Goal: Task Accomplishment & Management: Manage account settings

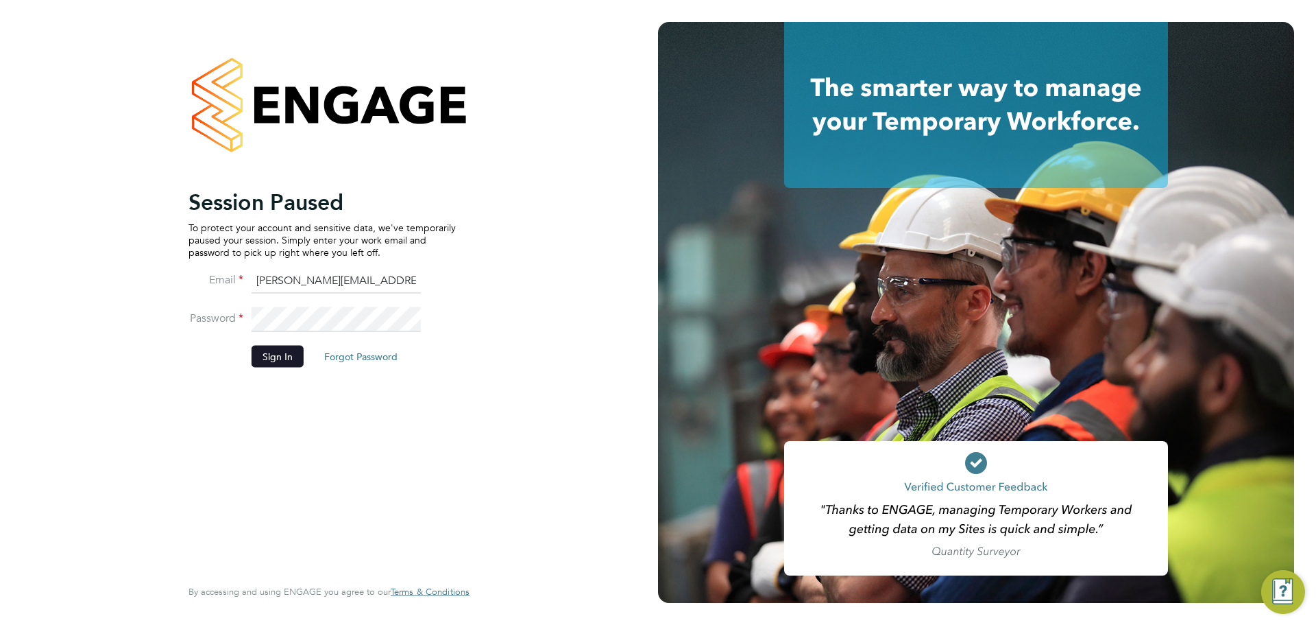
click at [263, 357] on button "Sign In" at bounding box center [278, 356] width 52 height 22
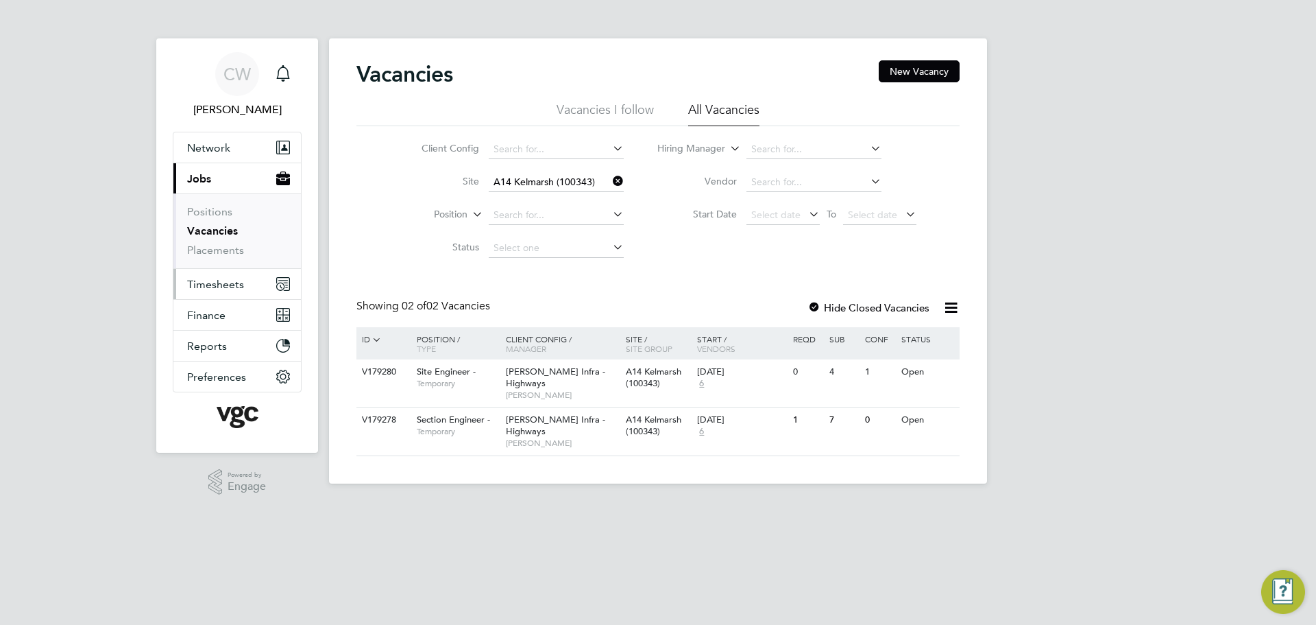
click at [218, 288] on span "Timesheets" at bounding box center [215, 284] width 57 height 13
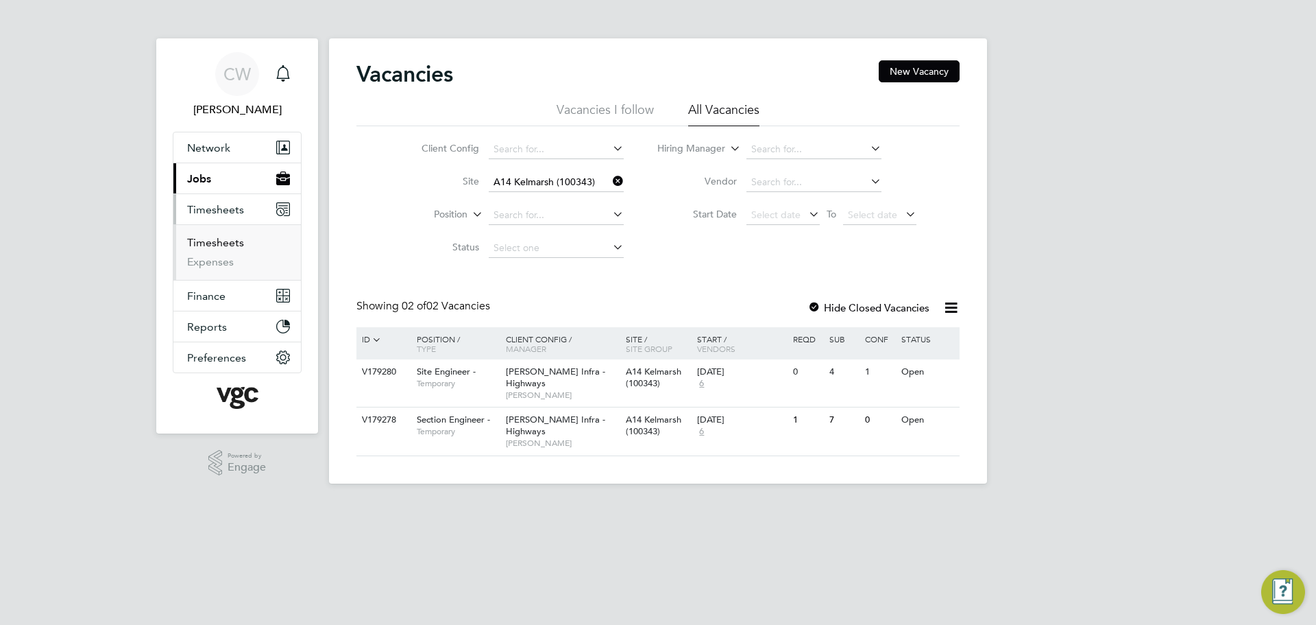
click at [216, 244] on link "Timesheets" at bounding box center [215, 242] width 57 height 13
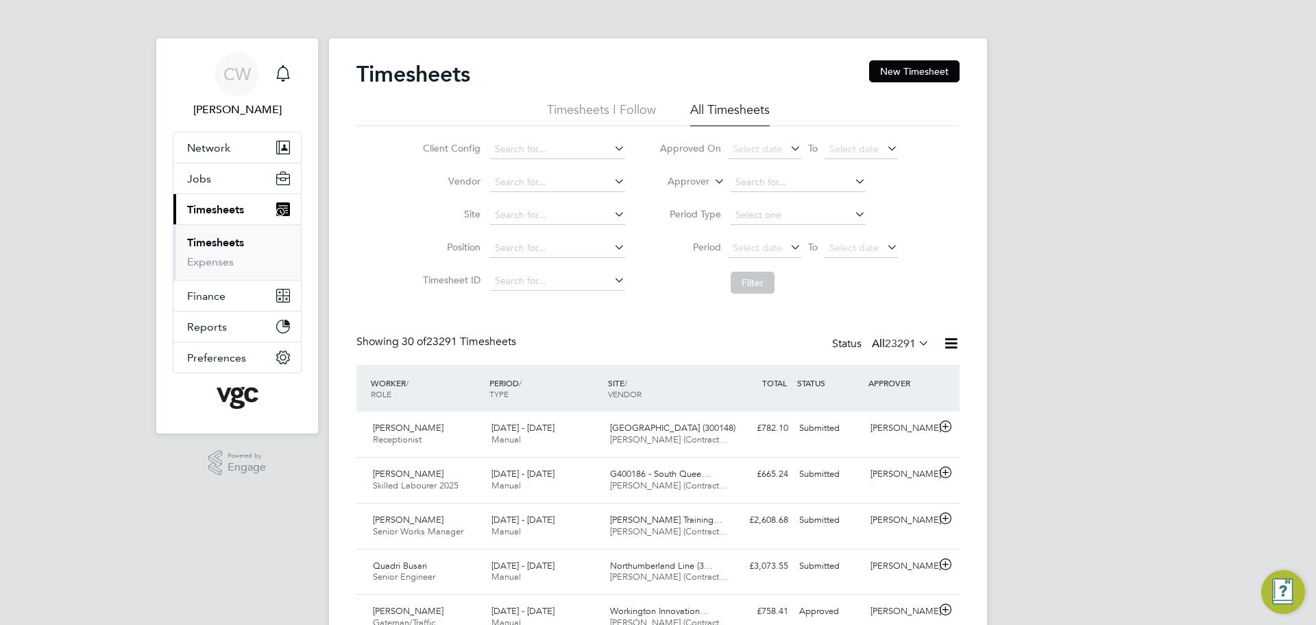
click at [700, 180] on label "Approver" at bounding box center [679, 182] width 62 height 14
click at [695, 193] on li "Worker" at bounding box center [676, 198] width 68 height 18
click at [749, 179] on input at bounding box center [798, 182] width 135 height 19
click at [765, 200] on li "Krishn a Nkono" at bounding box center [797, 201] width 136 height 19
type input "[PERSON_NAME]"
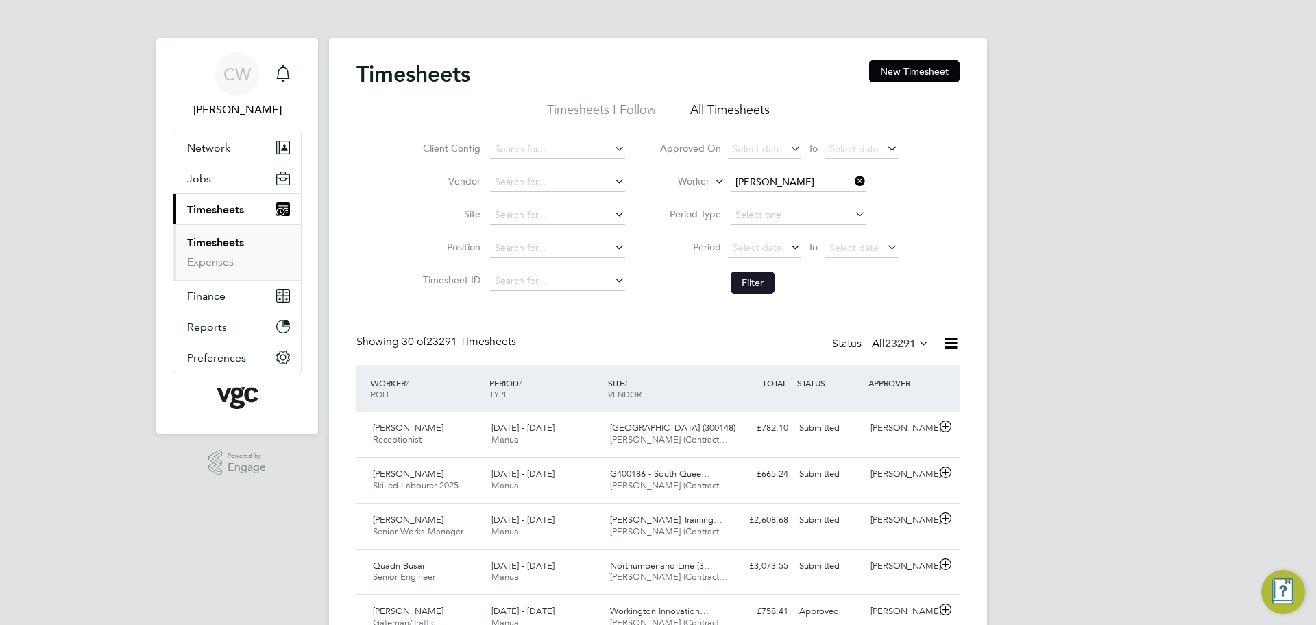
click at [748, 278] on button "Filter" at bounding box center [753, 282] width 44 height 22
click at [937, 426] on icon at bounding box center [945, 426] width 17 height 11
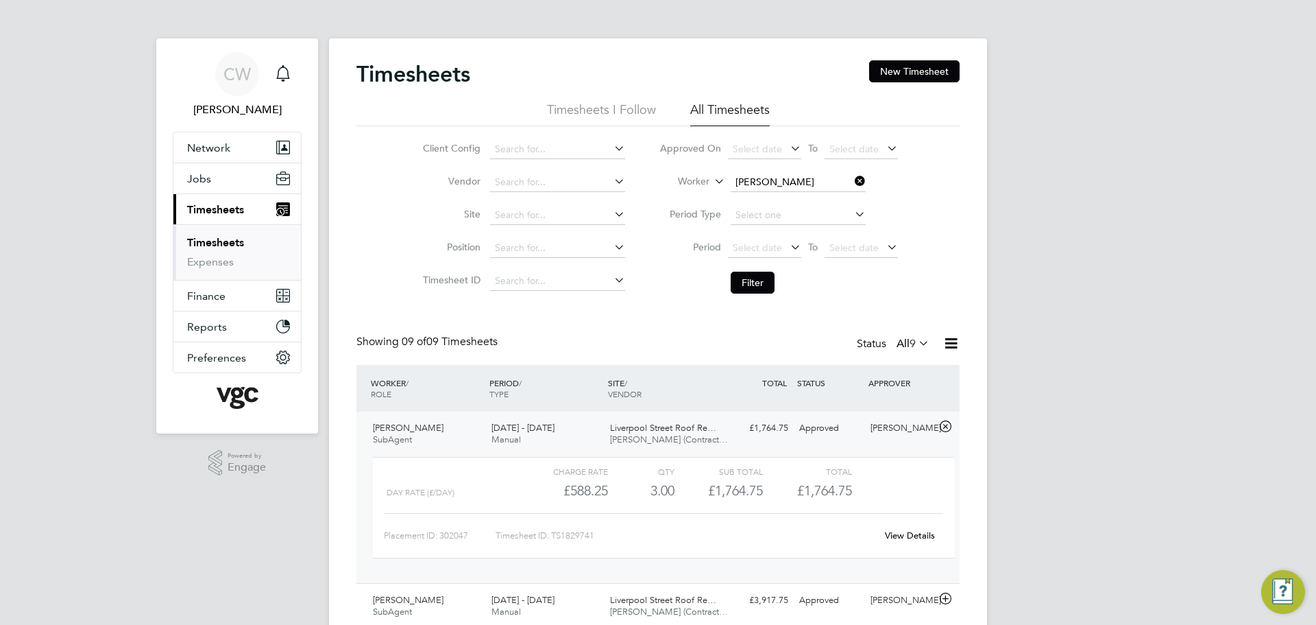
click at [938, 426] on icon at bounding box center [945, 426] width 17 height 11
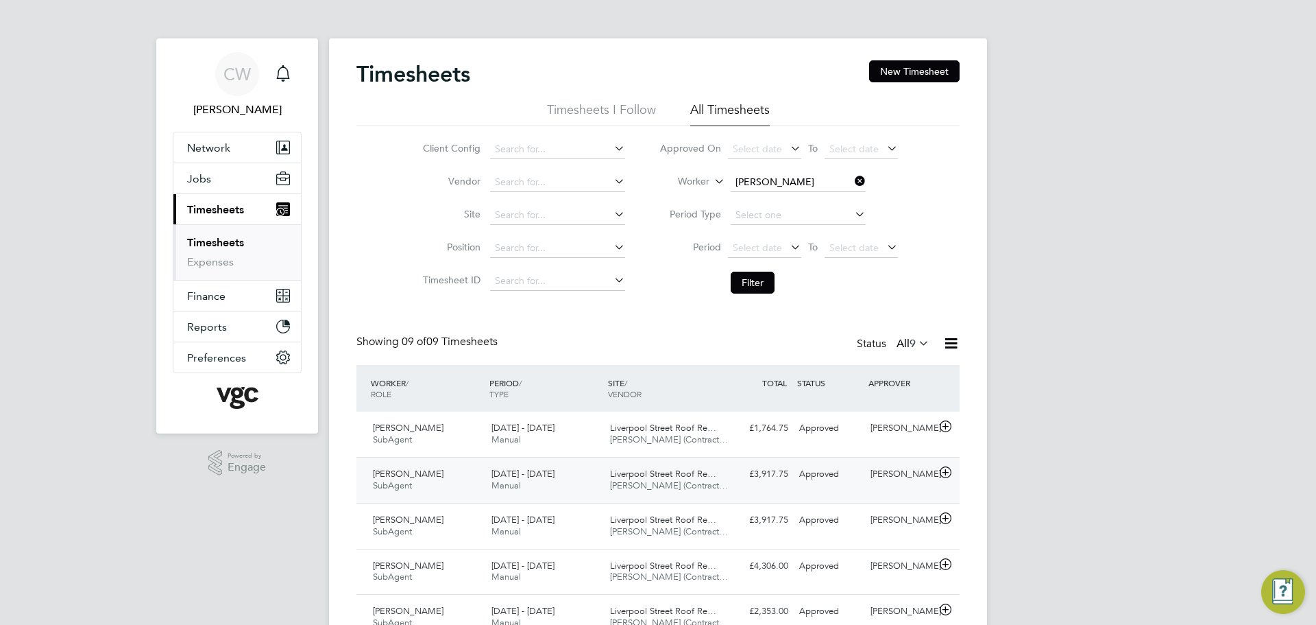
click at [943, 470] on icon at bounding box center [945, 472] width 17 height 11
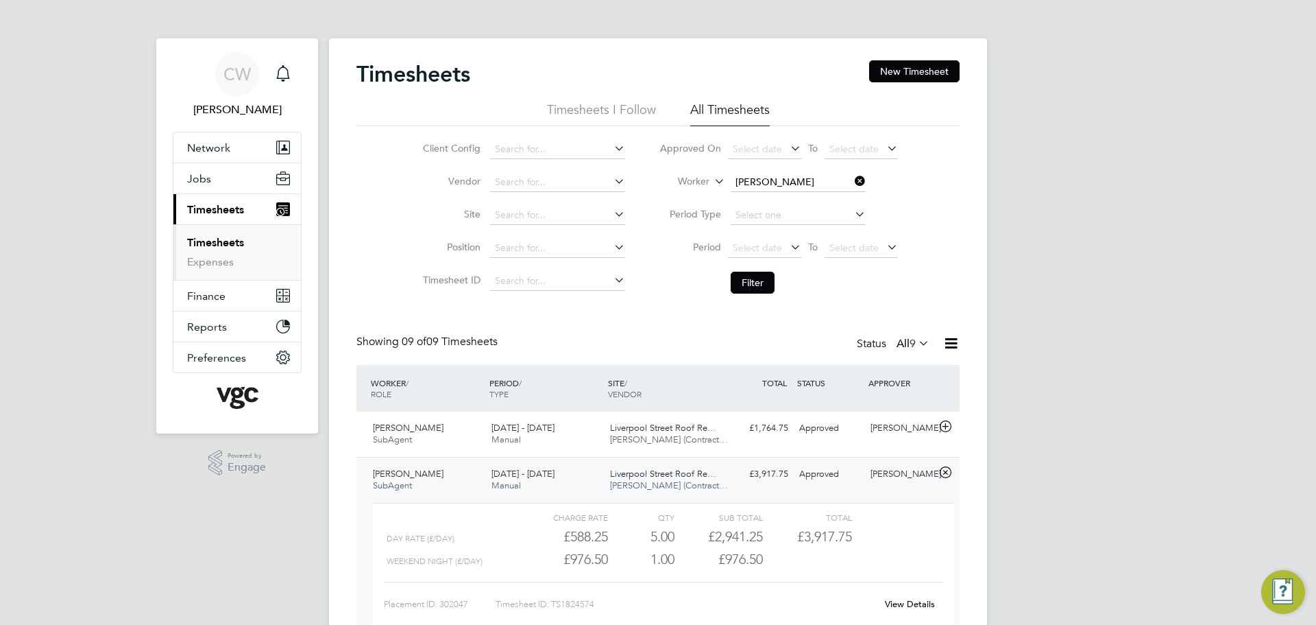
click at [944, 471] on icon at bounding box center [945, 472] width 17 height 11
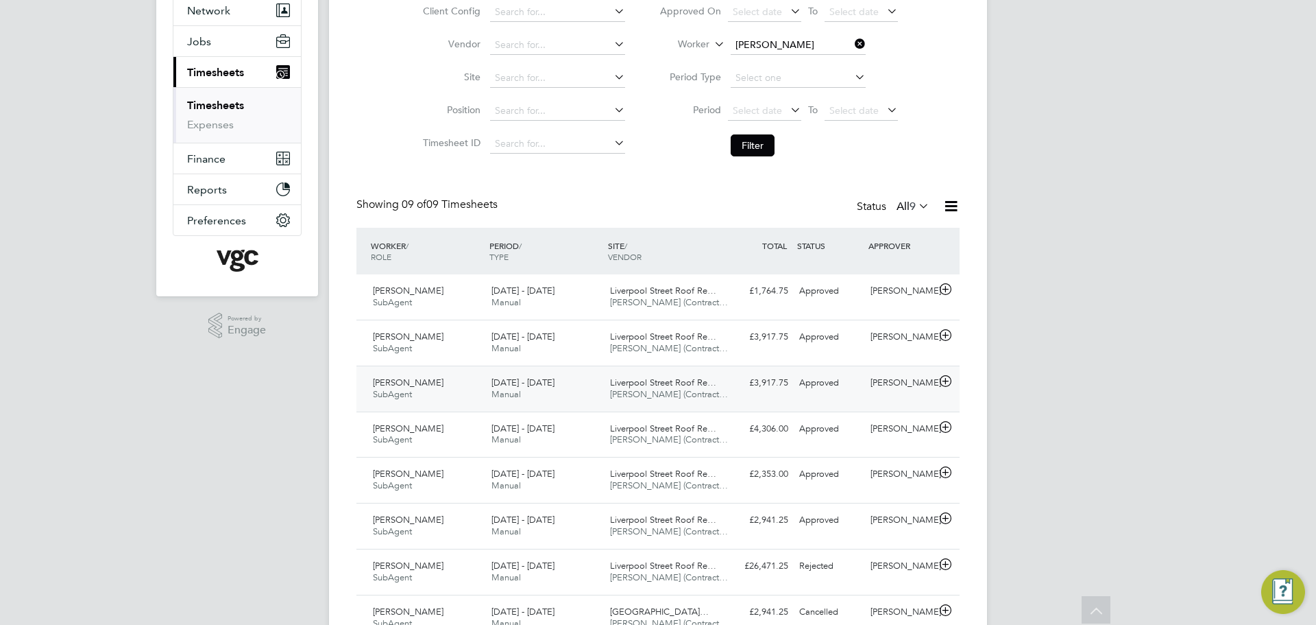
click at [947, 387] on icon at bounding box center [945, 381] width 17 height 11
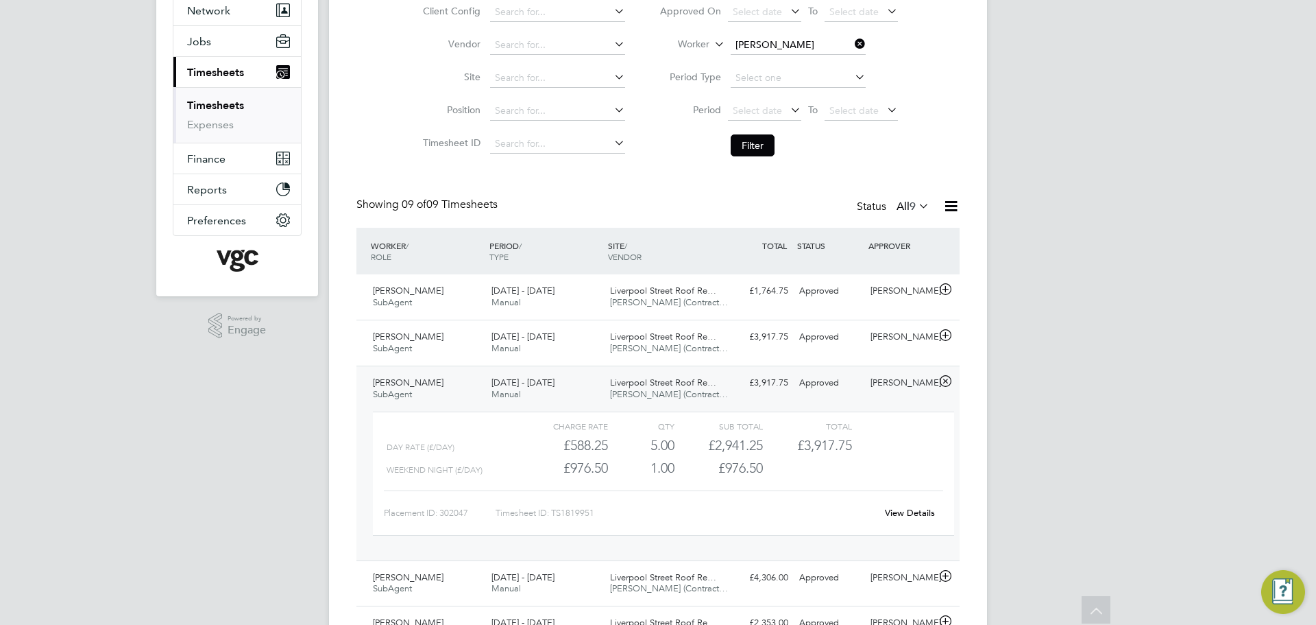
click at [947, 387] on icon at bounding box center [945, 381] width 17 height 11
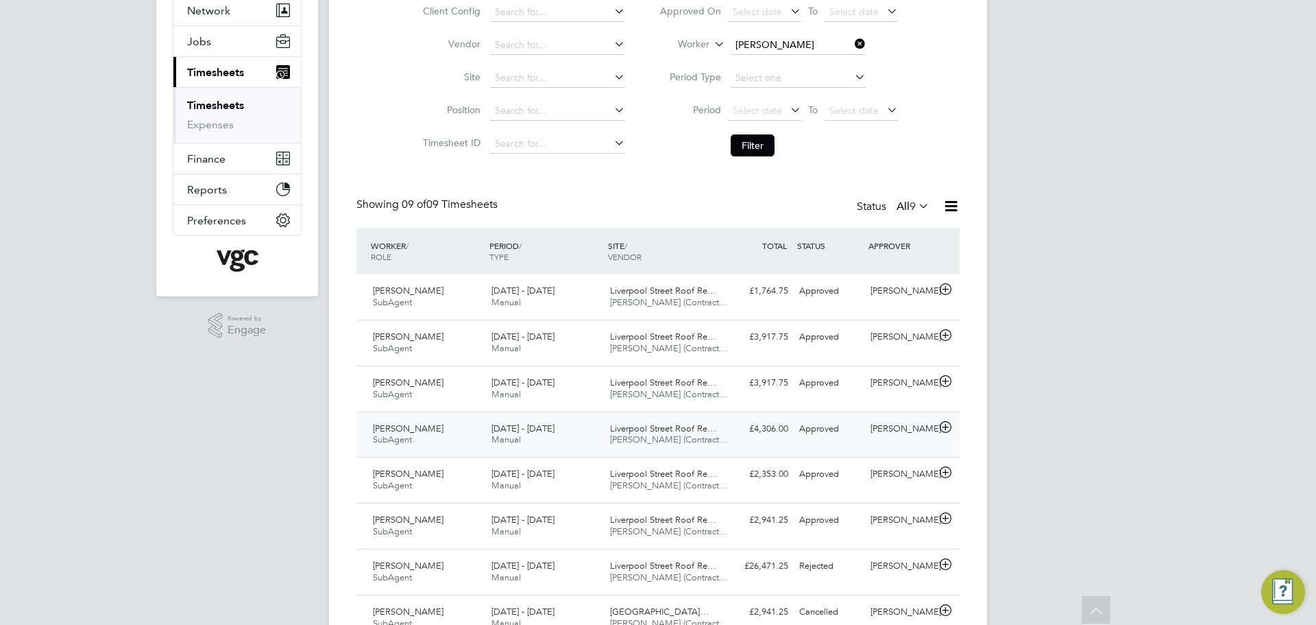
click at [947, 422] on icon at bounding box center [945, 427] width 17 height 11
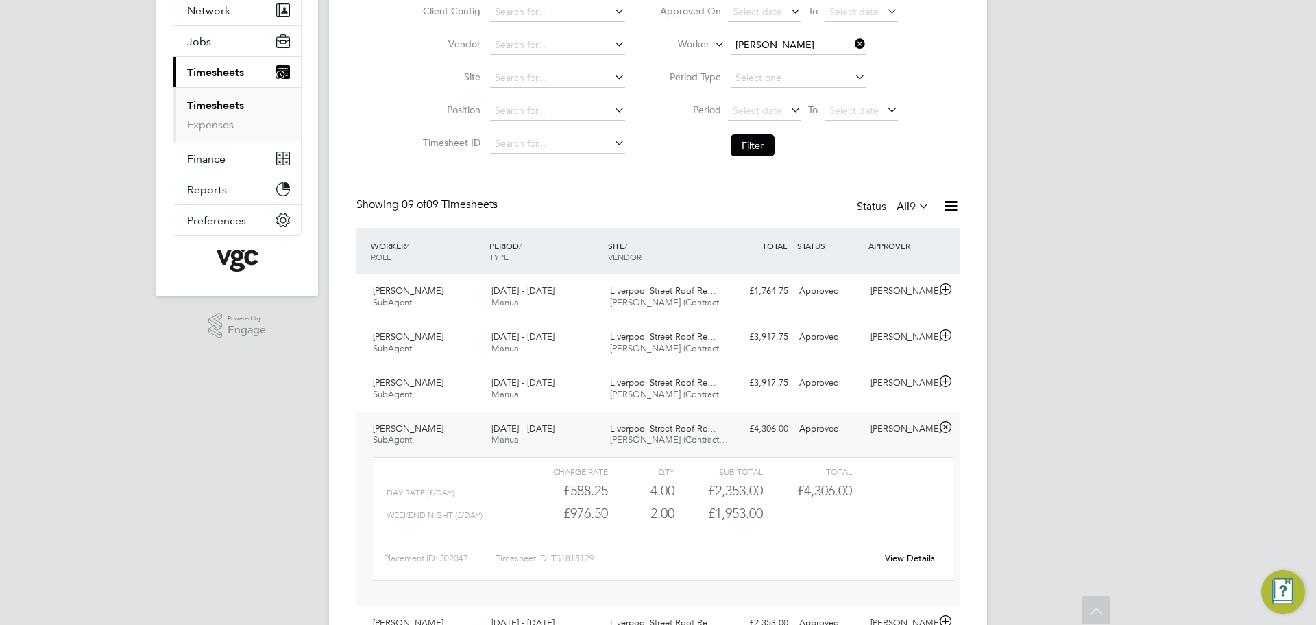
click at [947, 422] on icon at bounding box center [945, 427] width 17 height 11
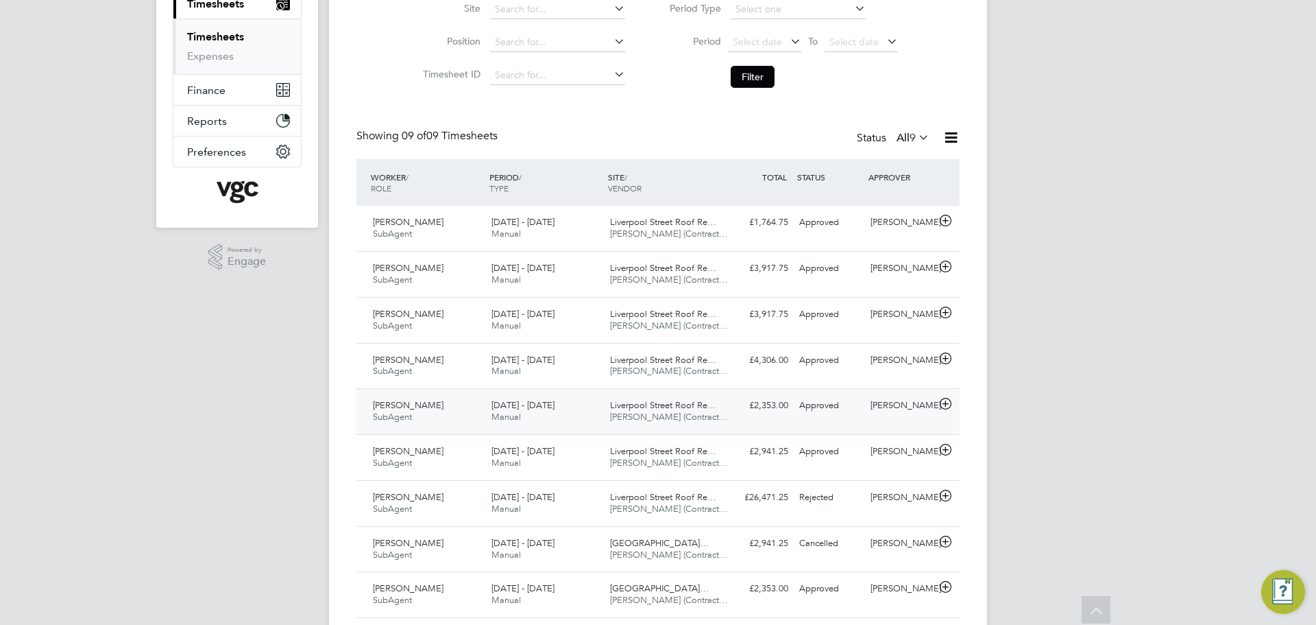
click at [943, 408] on icon at bounding box center [945, 403] width 17 height 11
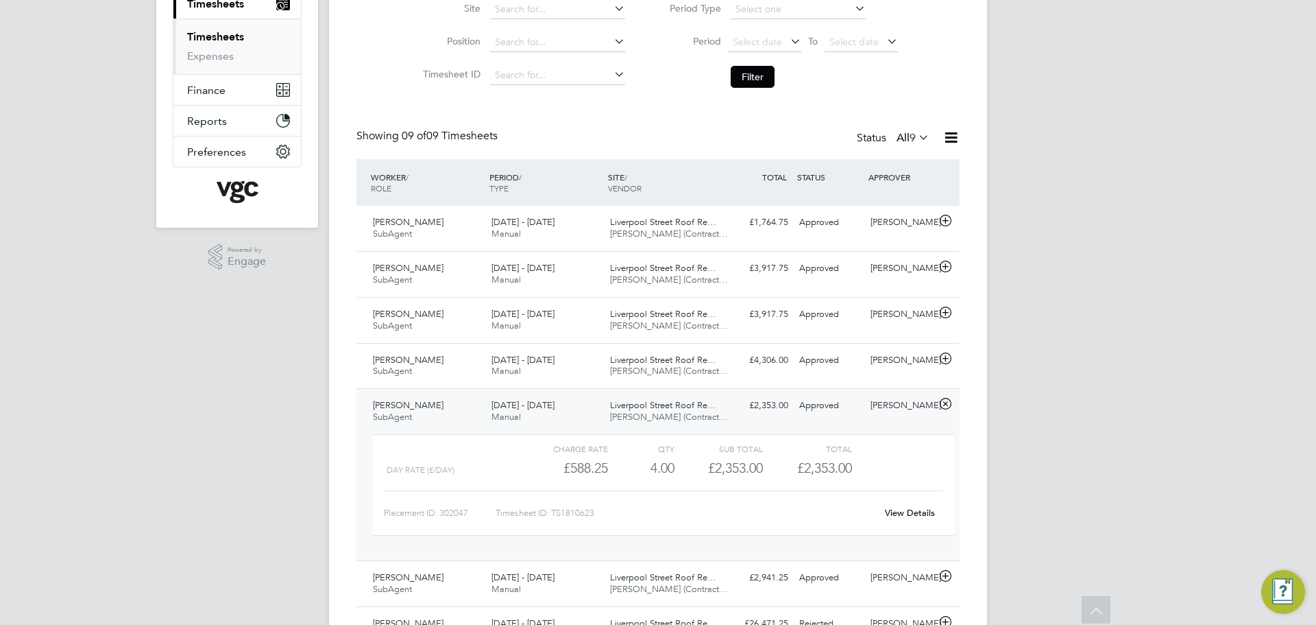
click at [943, 408] on icon at bounding box center [945, 403] width 17 height 11
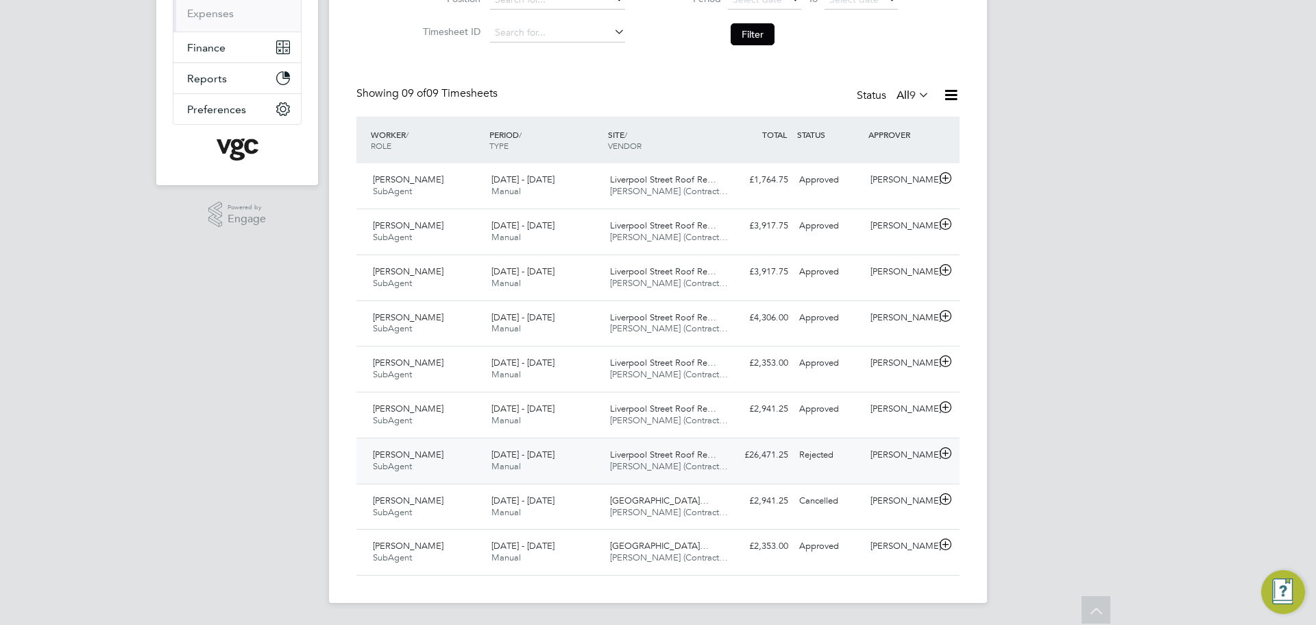
click at [947, 449] on icon at bounding box center [945, 453] width 17 height 11
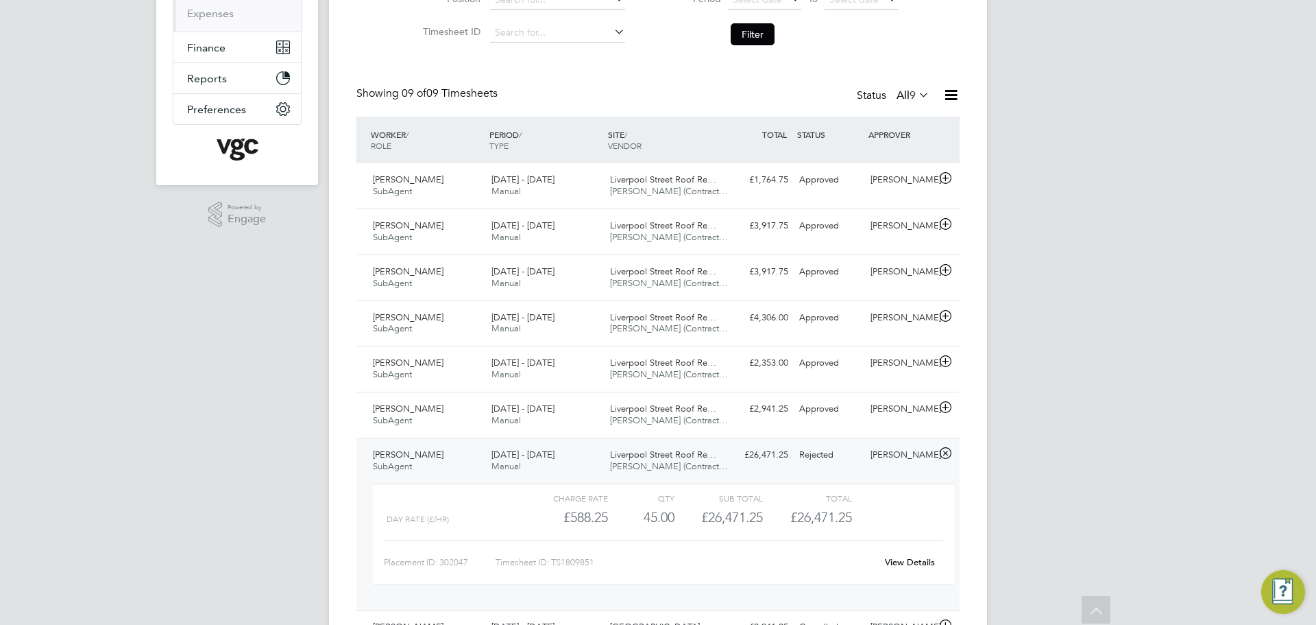
click at [947, 449] on icon at bounding box center [945, 453] width 17 height 11
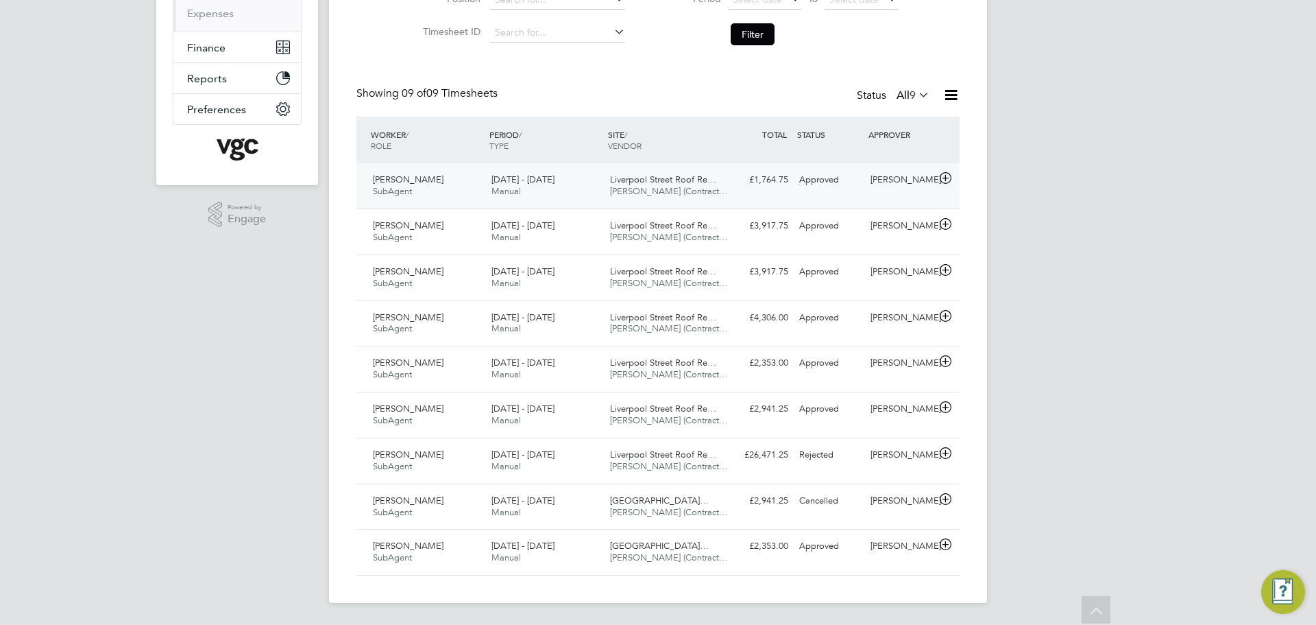
click at [946, 181] on icon at bounding box center [945, 178] width 17 height 11
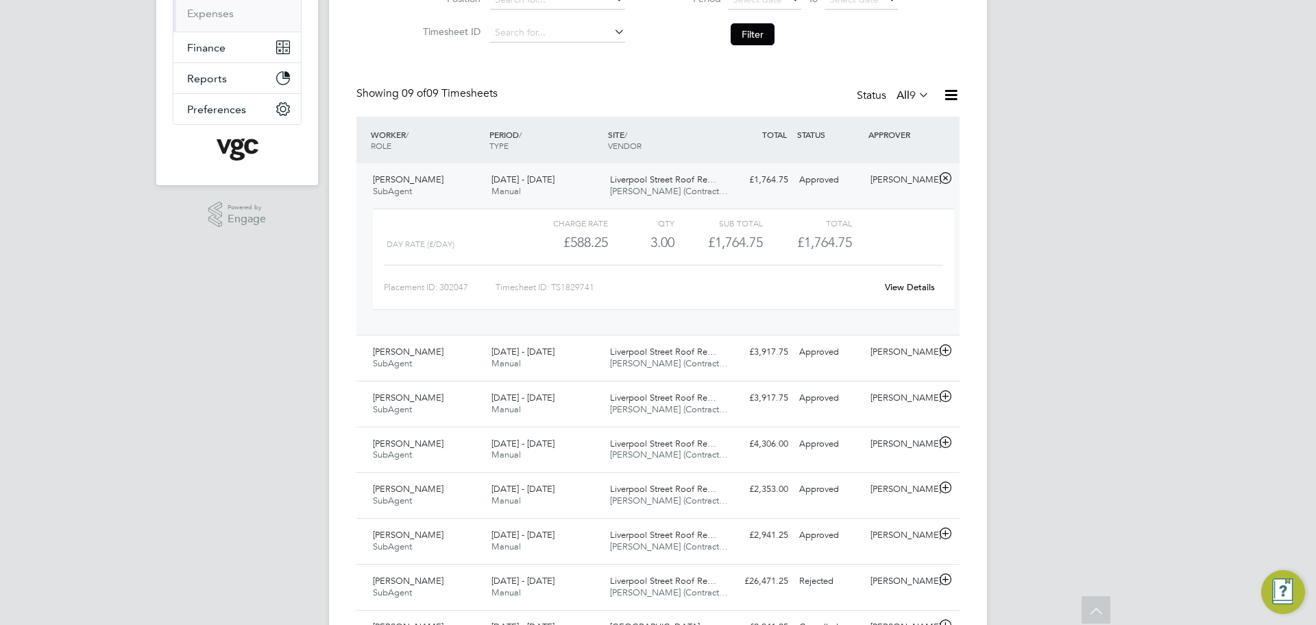
click at [946, 181] on icon at bounding box center [945, 178] width 17 height 11
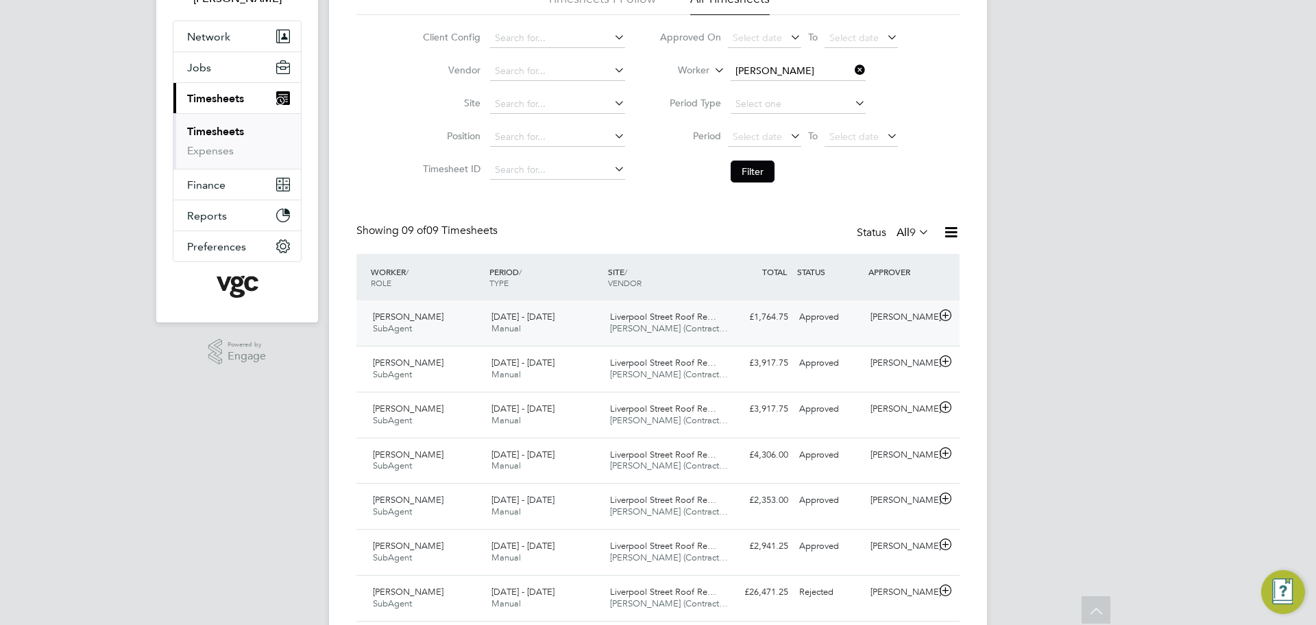
click at [939, 313] on icon at bounding box center [945, 315] width 17 height 11
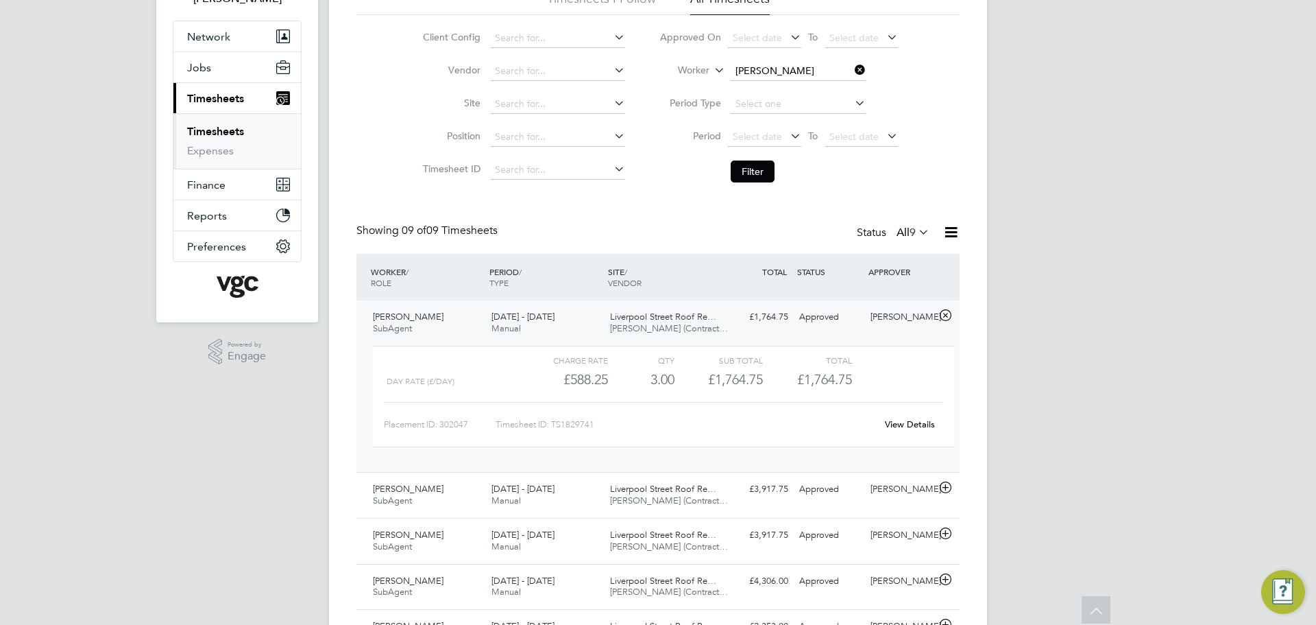
click at [906, 432] on div "View Details" at bounding box center [909, 424] width 67 height 22
click at [906, 426] on link "View Details" at bounding box center [910, 424] width 50 height 12
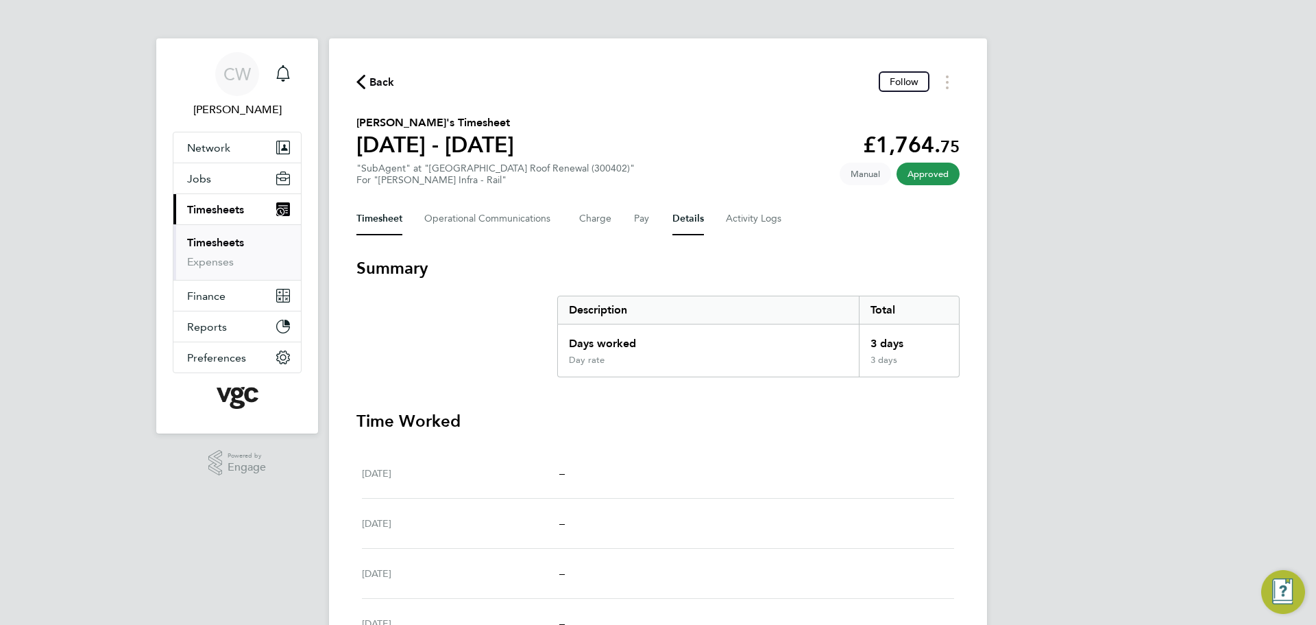
click at [676, 225] on button "Details" at bounding box center [689, 218] width 32 height 33
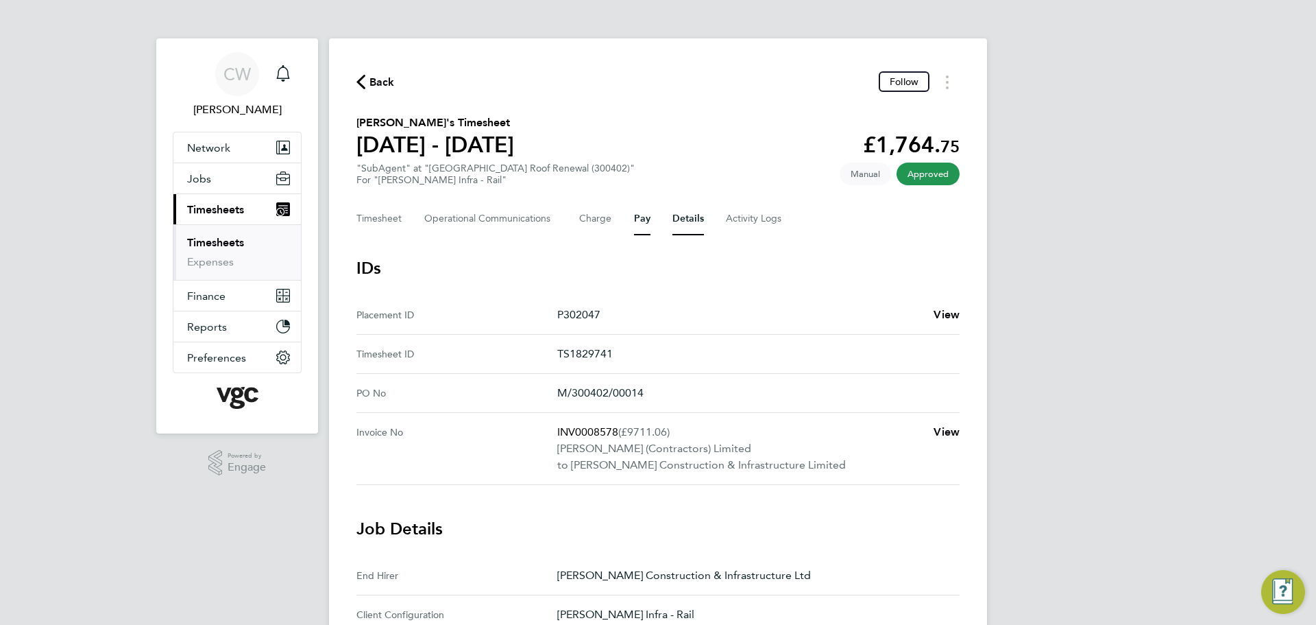
click at [638, 219] on button "Pay" at bounding box center [642, 218] width 16 height 33
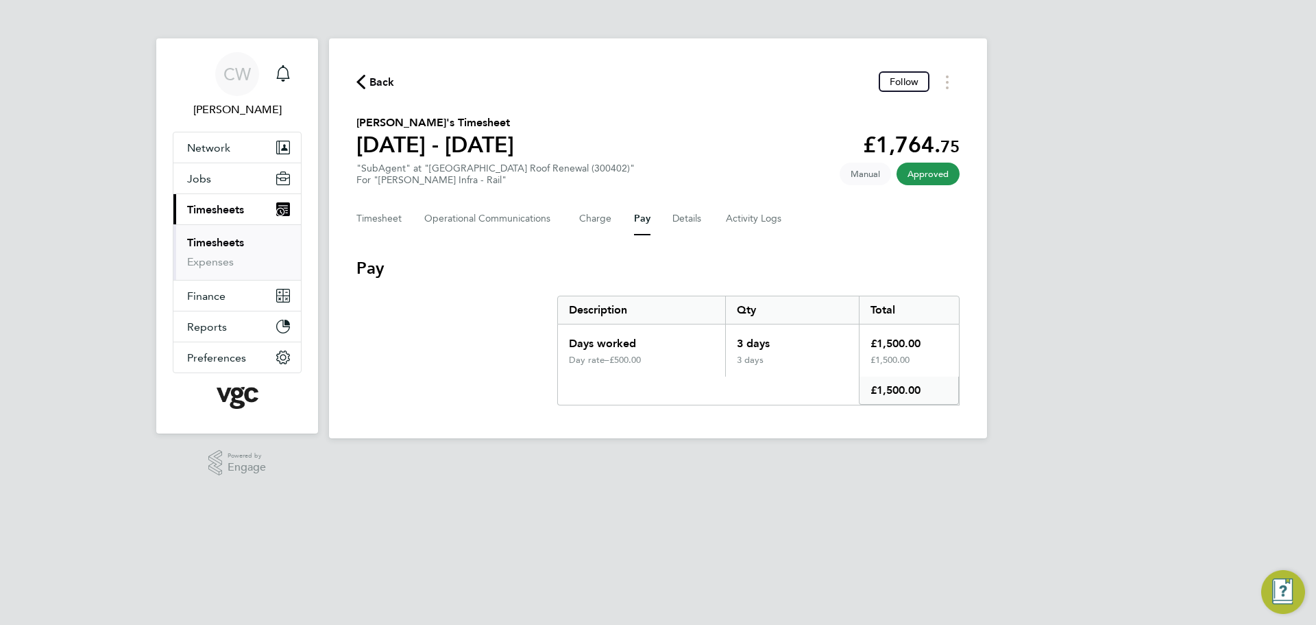
click at [381, 83] on span "Back" at bounding box center [382, 82] width 25 height 16
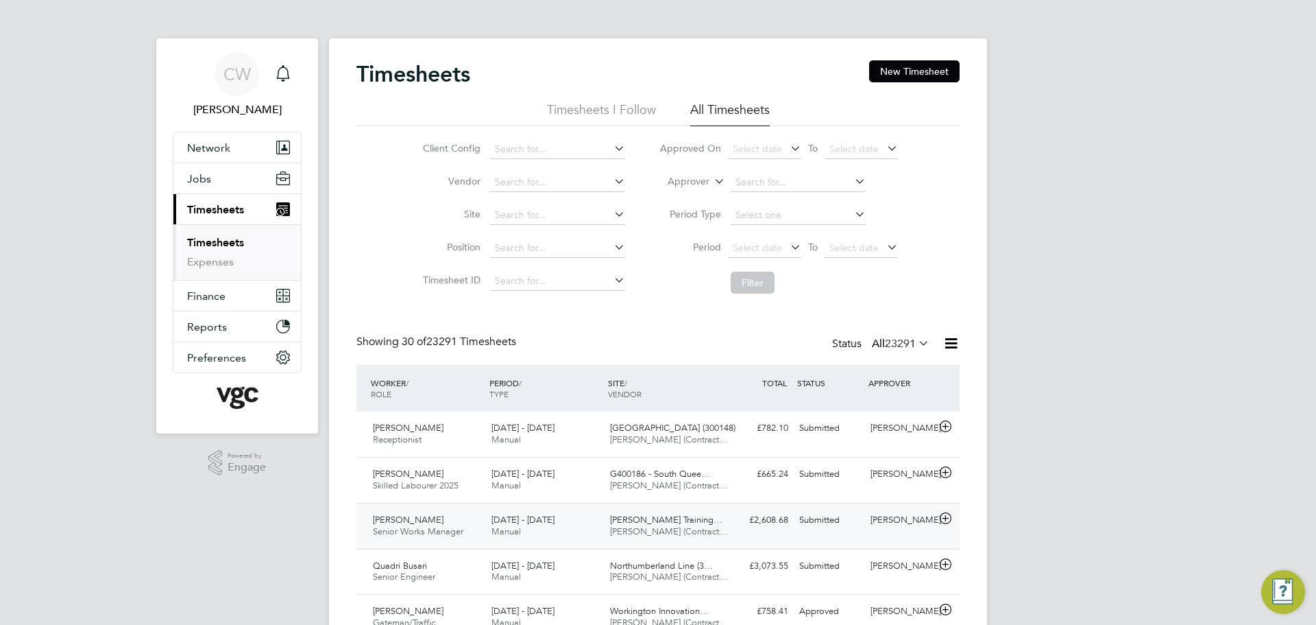
click at [946, 519] on icon at bounding box center [945, 518] width 17 height 11
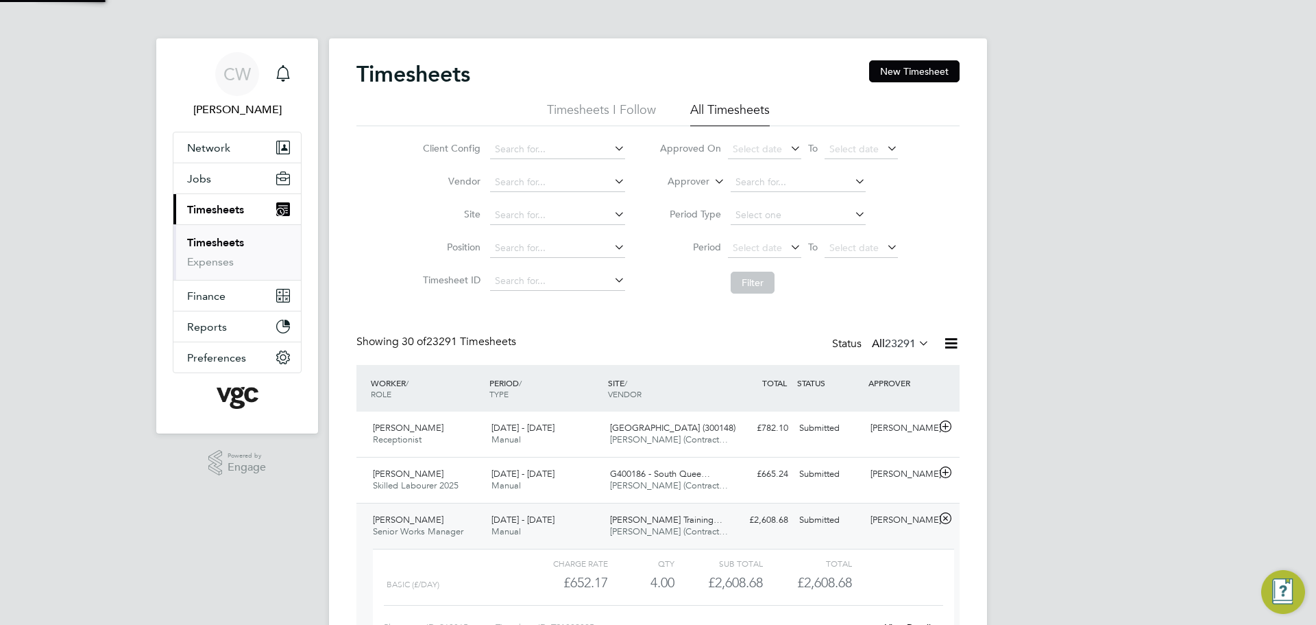
click at [946, 519] on icon at bounding box center [945, 518] width 17 height 11
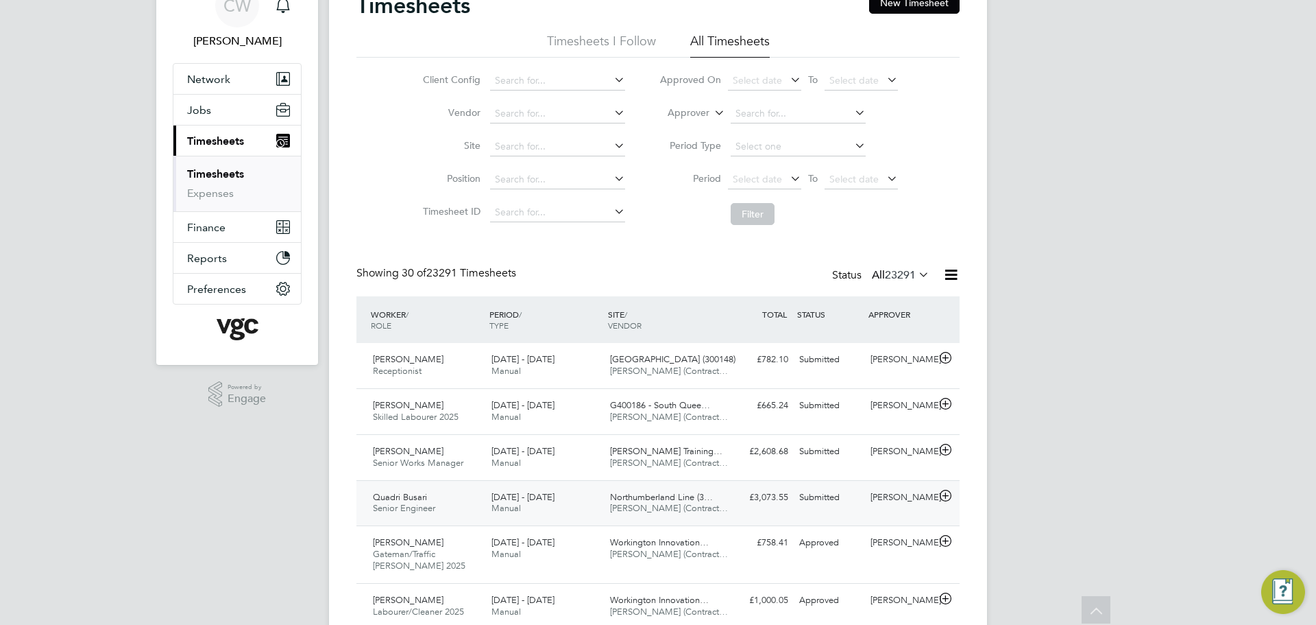
click at [941, 498] on icon at bounding box center [945, 495] width 17 height 11
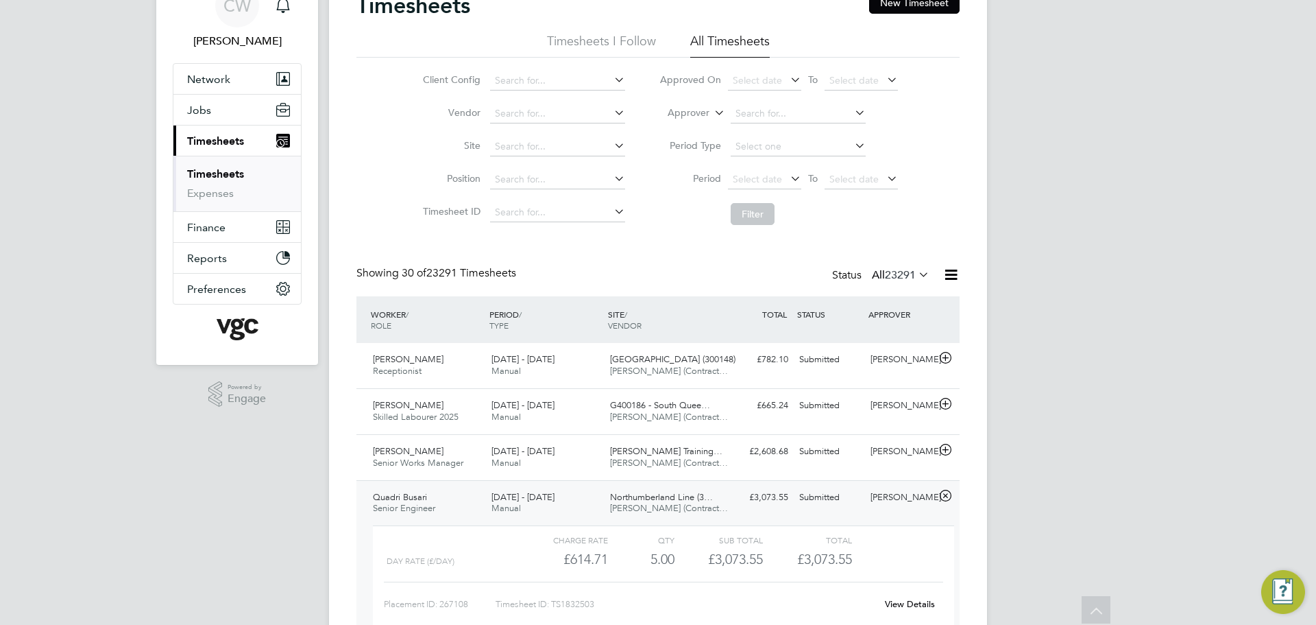
click at [941, 498] on icon at bounding box center [945, 495] width 17 height 11
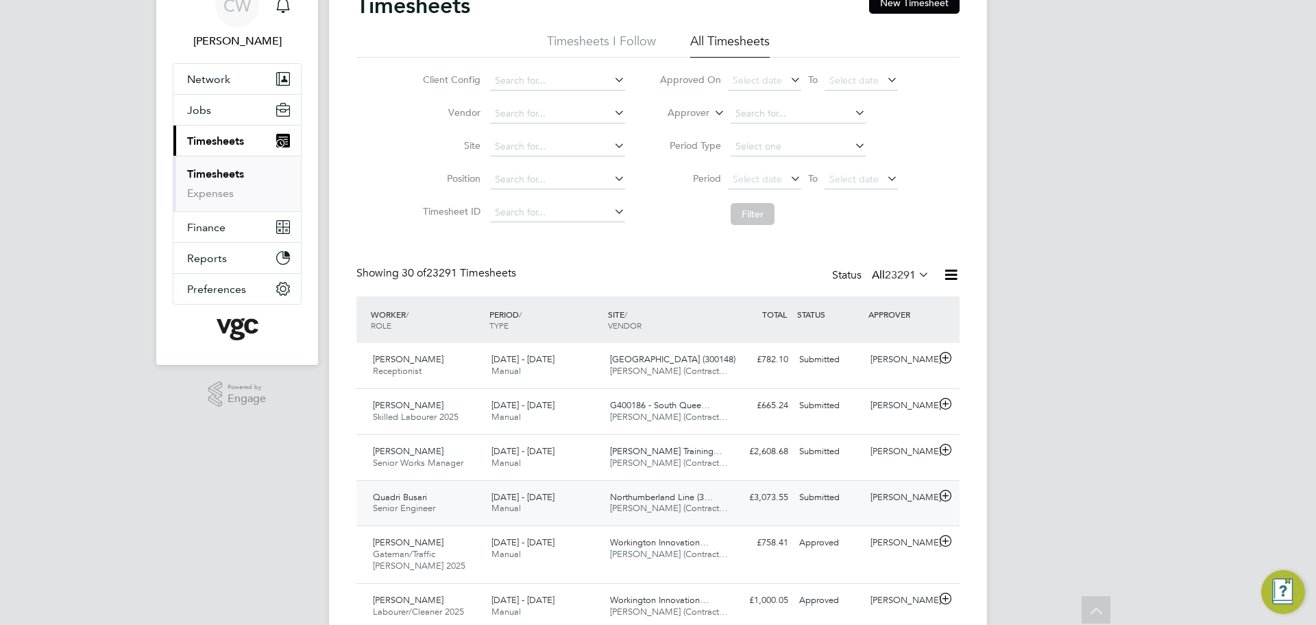
click at [937, 493] on icon at bounding box center [945, 495] width 17 height 11
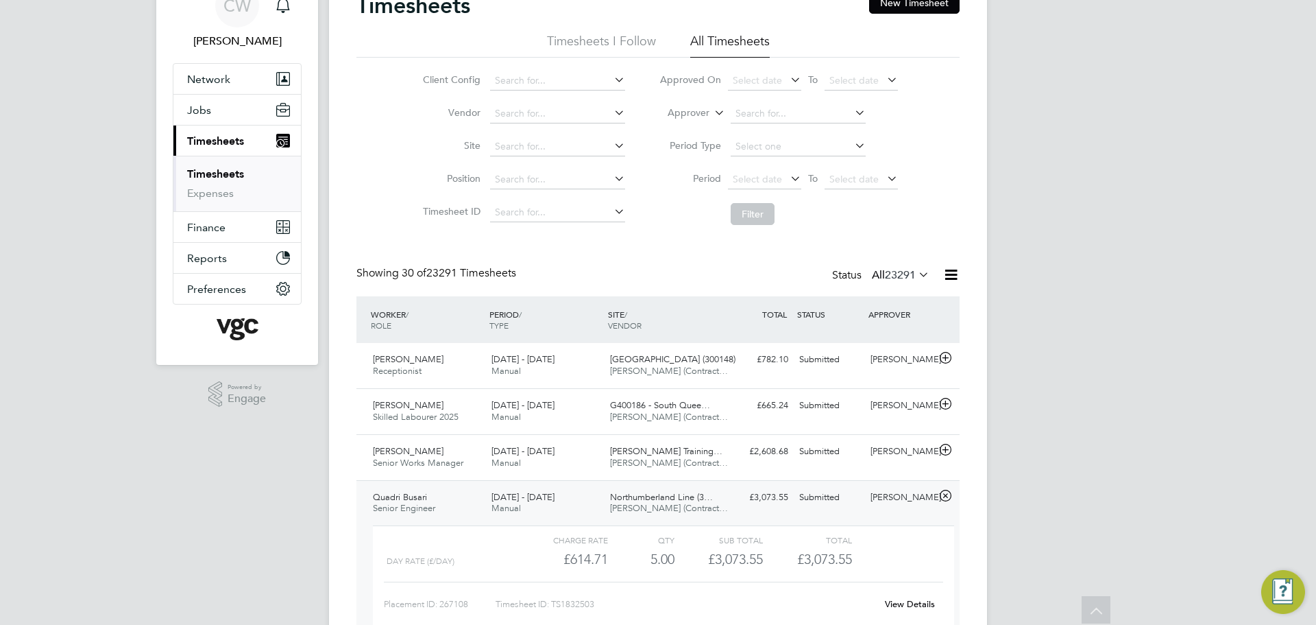
scroll to position [23, 134]
click at [915, 602] on link "View Details" at bounding box center [910, 604] width 50 height 12
click at [581, 490] on div "[DATE] - [DATE] Manual" at bounding box center [545, 503] width 119 height 34
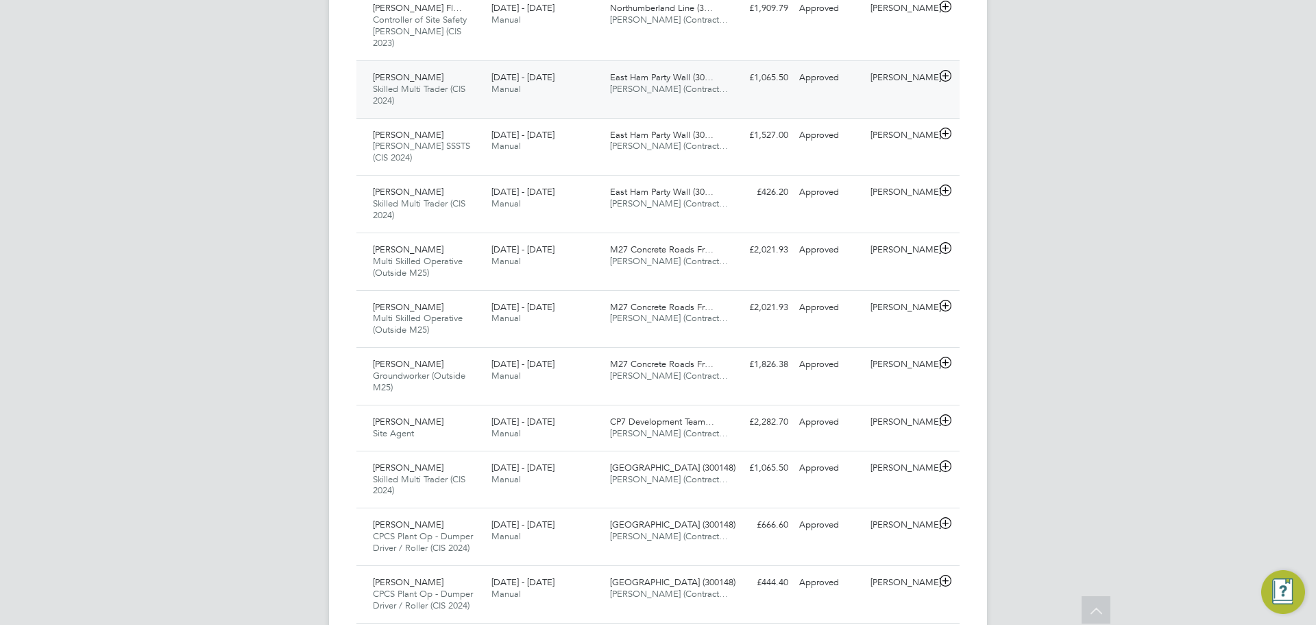
scroll to position [1371, 0]
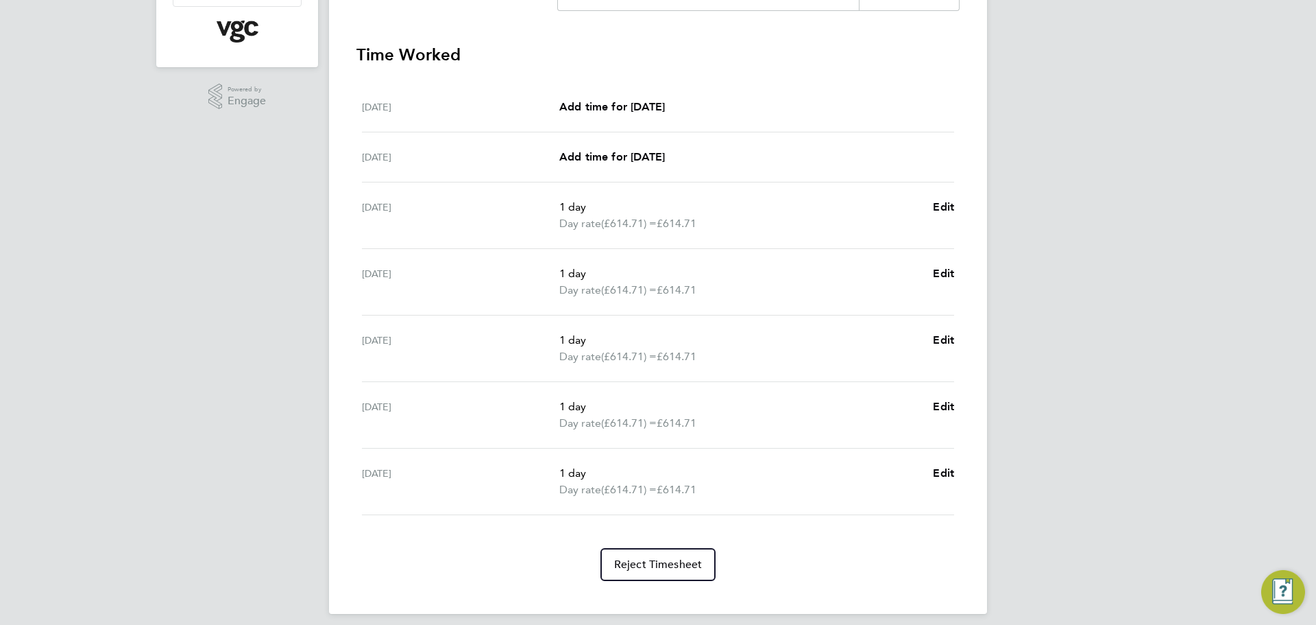
scroll to position [377, 0]
